Goal: Book appointment/travel/reservation

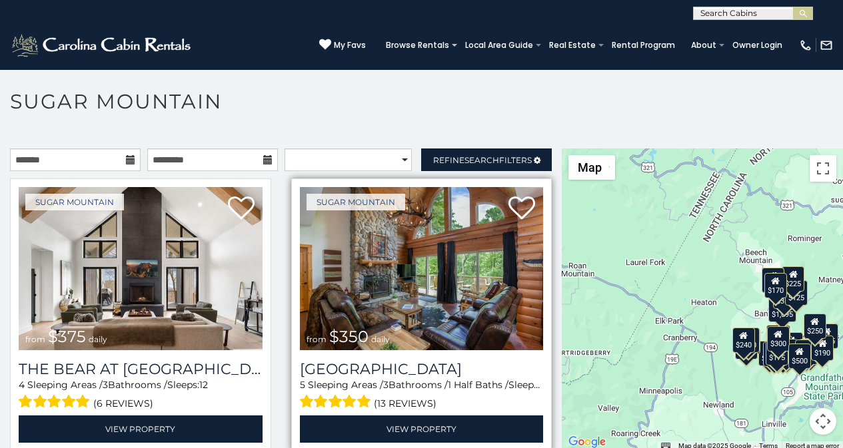
scroll to position [41, 0]
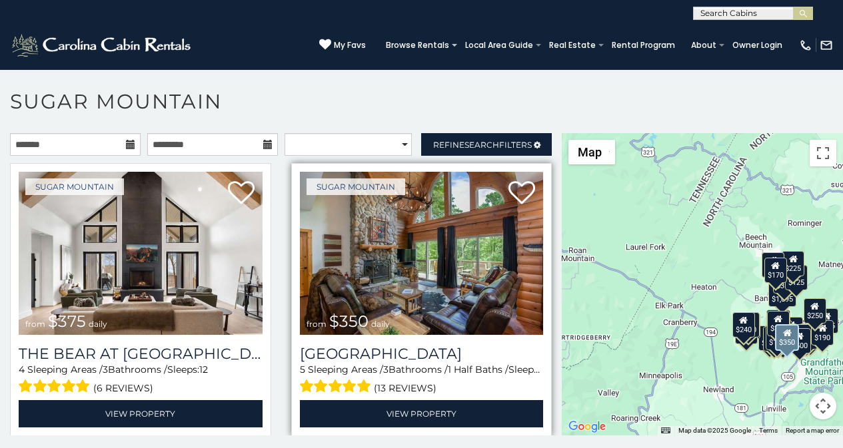
click at [387, 264] on img at bounding box center [422, 253] width 244 height 163
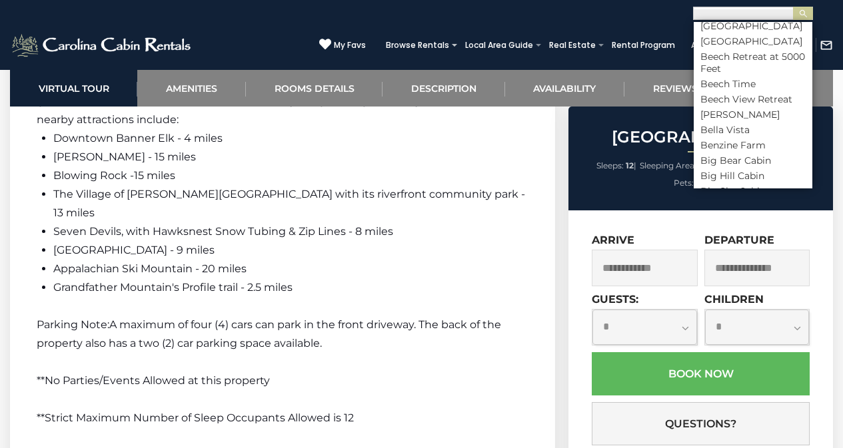
scroll to position [2303, 0]
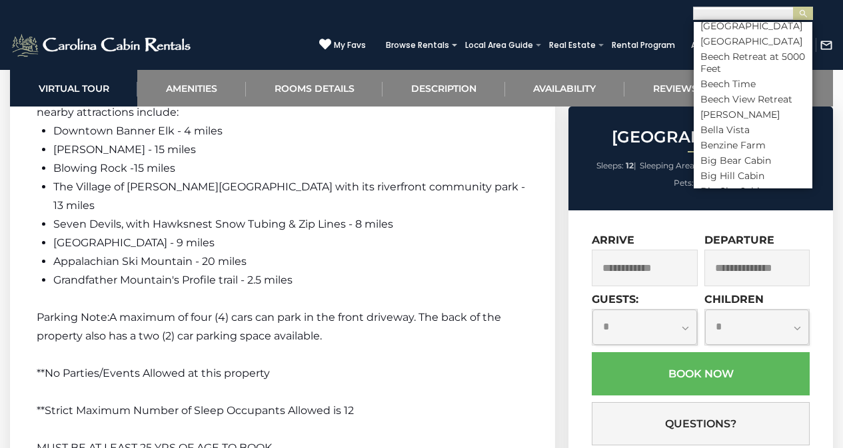
click at [839, 398] on div "[GEOGRAPHIC_DATA] Sleeps: 12 | Sleeping Areas: 5 | Baths: 3 | Half Baths: 1 | P…" at bounding box center [701, 332] width 281 height 451
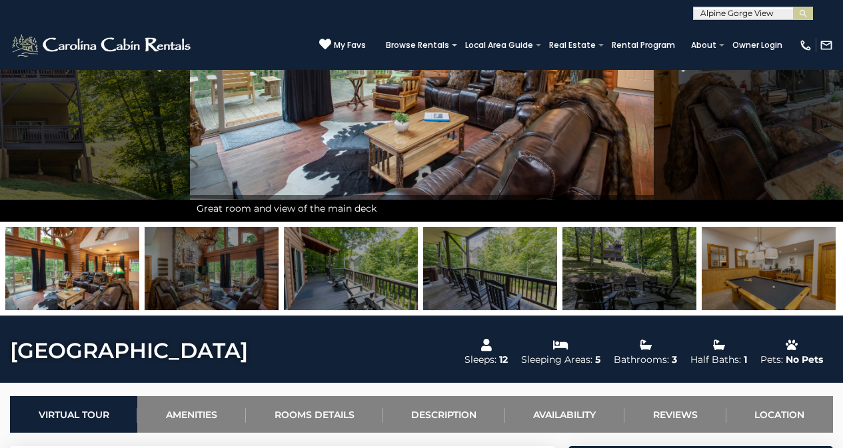
scroll to position [167, 0]
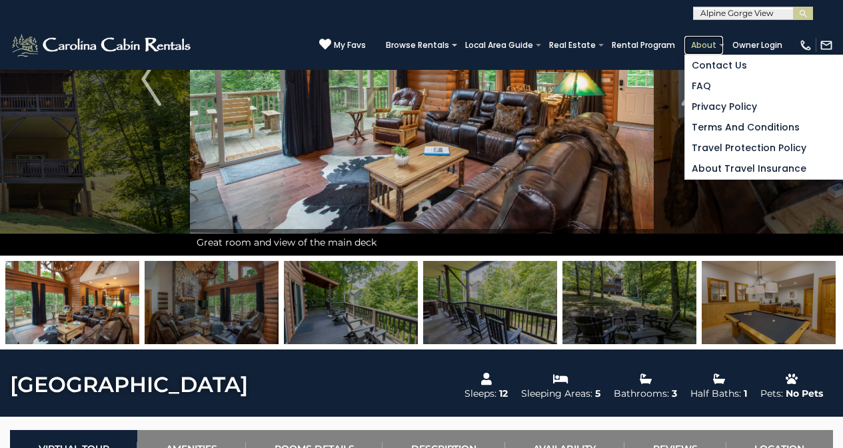
click at [721, 39] on link "About" at bounding box center [703, 45] width 39 height 19
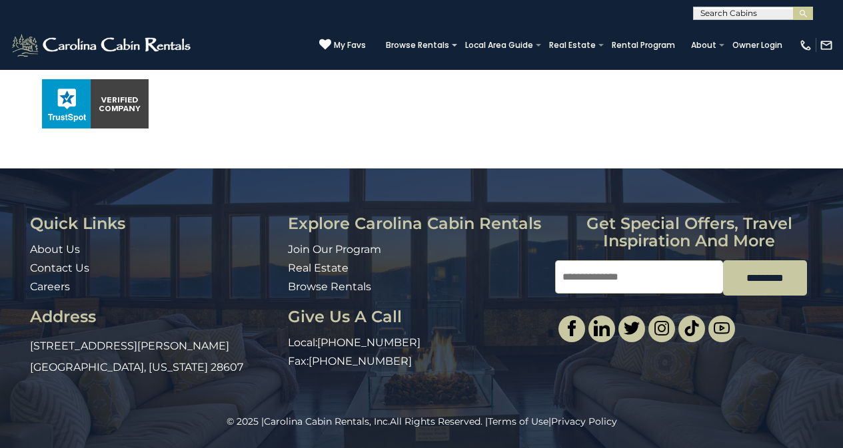
scroll to position [958, 0]
click at [839, 260] on div "Quick Links About Us Contact Us Careers Address 491 George Wilson Road Boone, N…" at bounding box center [421, 298] width 843 height 167
click at [839, 298] on div "Quick Links About Us Contact Us Careers Address 491 George Wilson Road Boone, N…" at bounding box center [421, 298] width 843 height 167
click at [839, 341] on div "Quick Links About Us Contact Us Careers Address 491 George Wilson Road Boone, N…" at bounding box center [421, 298] width 843 height 167
click at [659, 331] on img at bounding box center [661, 328] width 16 height 16
